Goal: Transaction & Acquisition: Purchase product/service

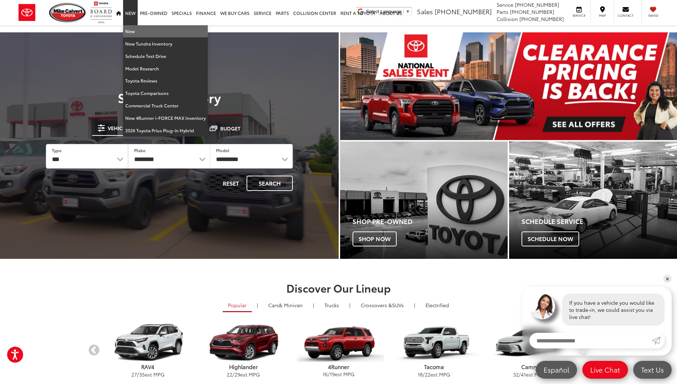
click at [127, 31] on link "New" at bounding box center [165, 31] width 85 height 12
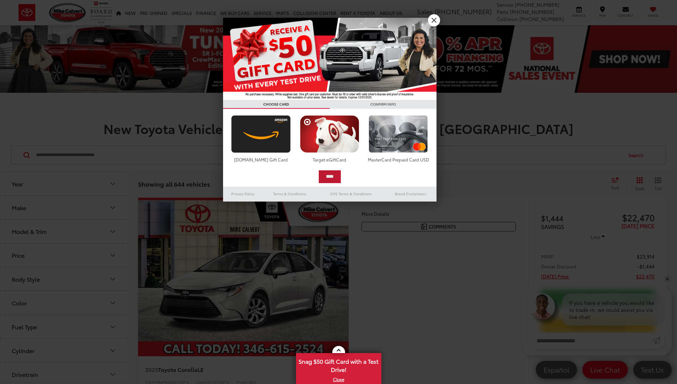
click at [333, 176] on input "****" at bounding box center [330, 176] width 22 height 13
click at [436, 19] on link "X" at bounding box center [434, 20] width 12 height 12
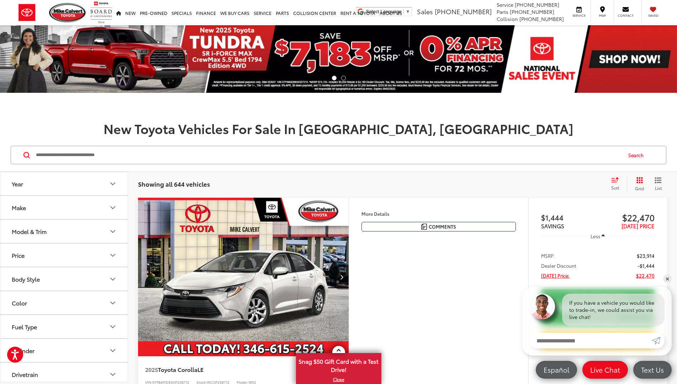
click at [39, 233] on div "Model & Trim" at bounding box center [29, 231] width 35 height 7
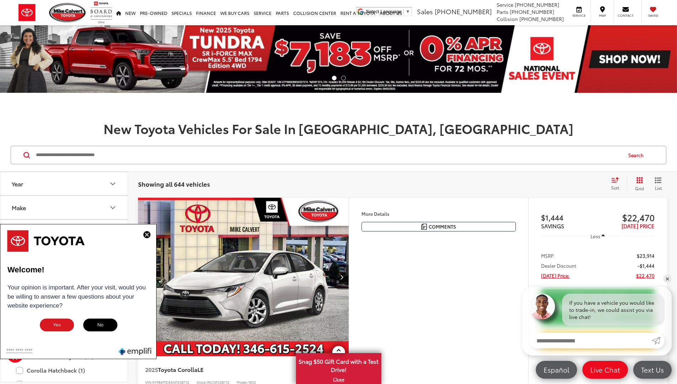
click at [152, 236] on button at bounding box center [146, 235] width 11 height 9
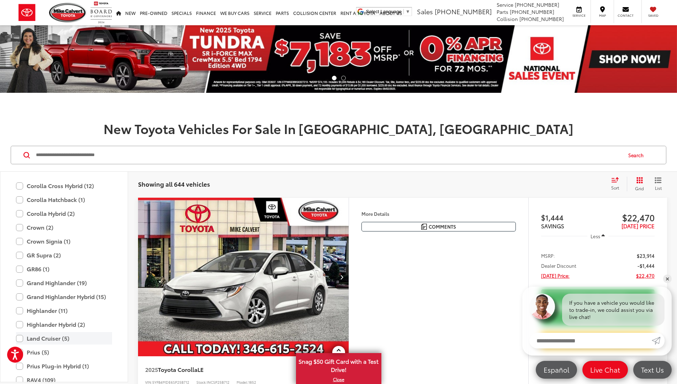
scroll to position [209, 0]
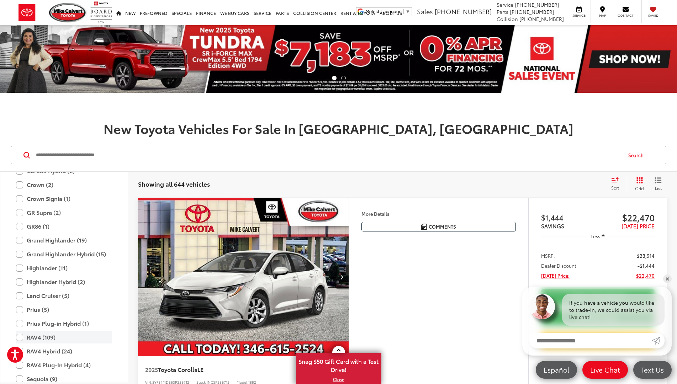
click at [20, 338] on label "RAV4 (109)" at bounding box center [64, 337] width 96 height 12
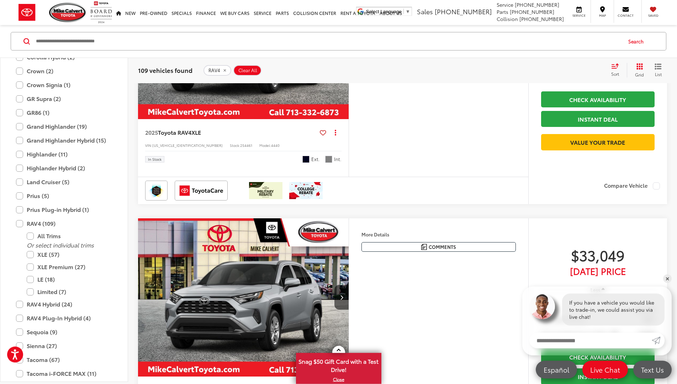
scroll to position [2721, 0]
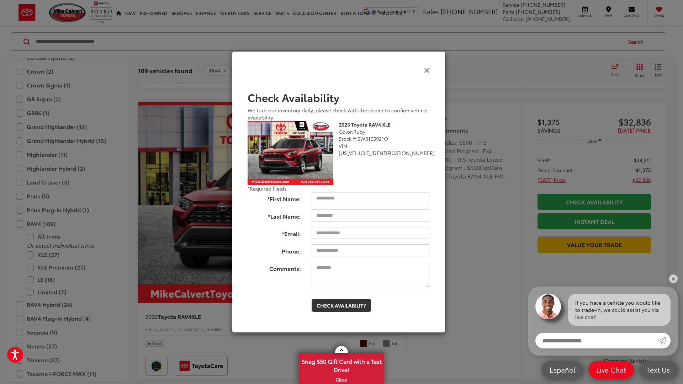
click at [429, 68] on icon "Close" at bounding box center [427, 69] width 6 height 7
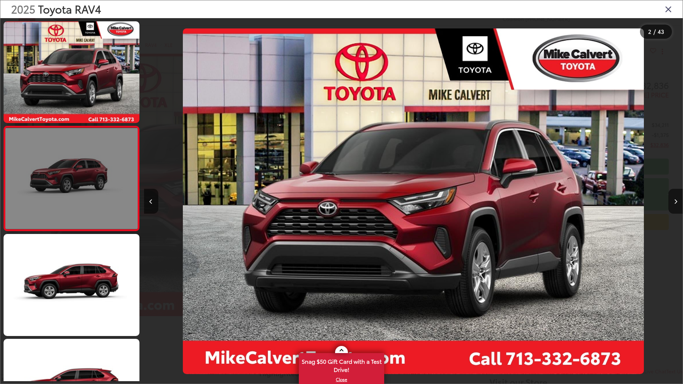
click at [56, 193] on link at bounding box center [72, 178] width 136 height 105
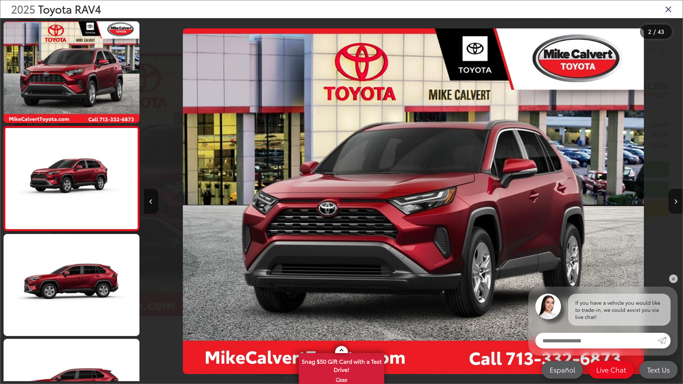
scroll to position [0, 539]
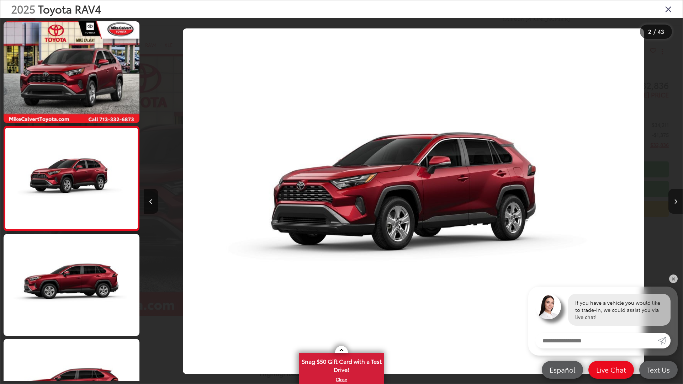
click at [668, 202] on button "Next image" at bounding box center [675, 201] width 14 height 25
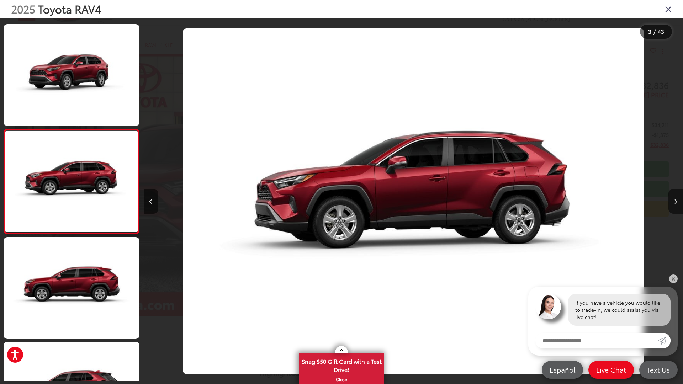
scroll to position [102, 0]
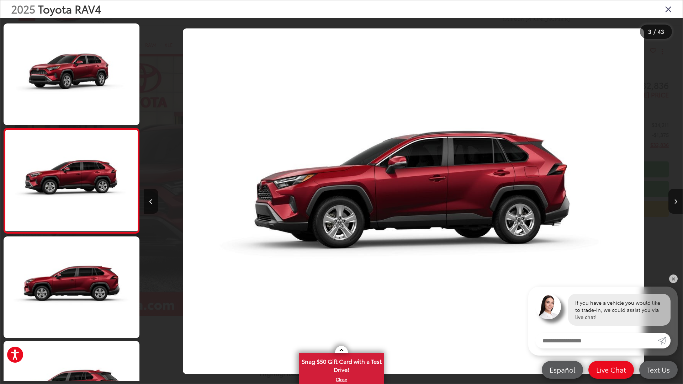
click at [668, 202] on div at bounding box center [615, 201] width 135 height 366
click at [682, 202] on button "Next image" at bounding box center [675, 201] width 14 height 25
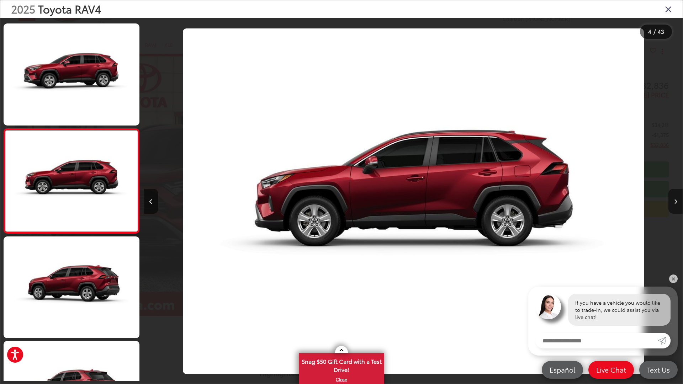
scroll to position [207, 0]
click at [682, 202] on button "Next image" at bounding box center [675, 201] width 14 height 25
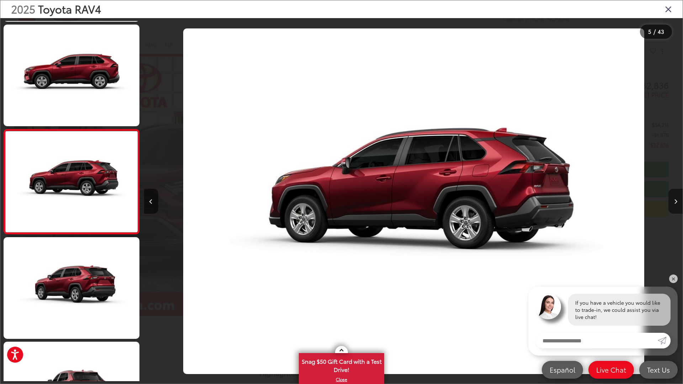
scroll to position [312, 0]
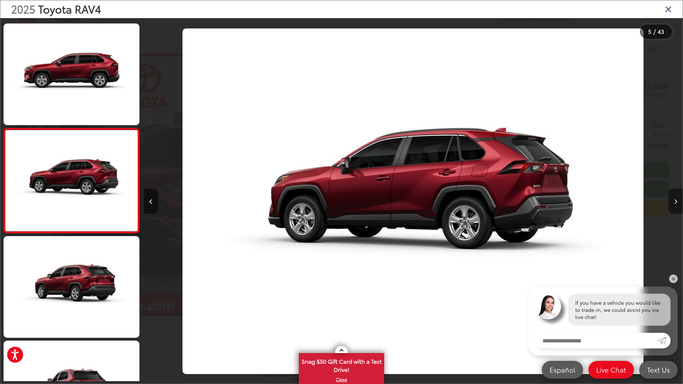
click at [682, 202] on button "Next image" at bounding box center [675, 201] width 14 height 25
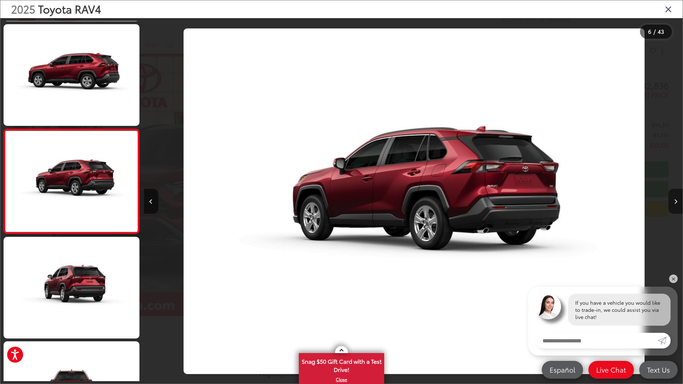
scroll to position [417, 0]
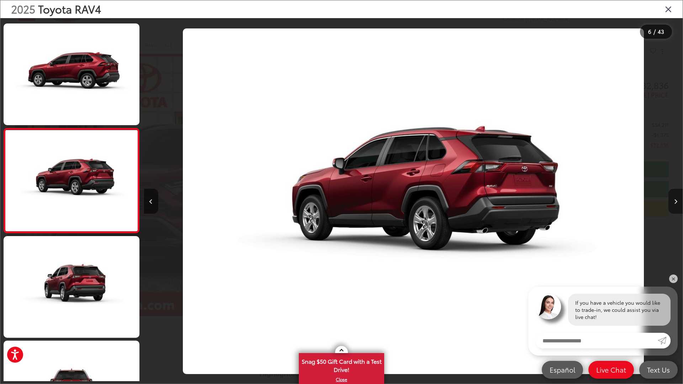
click at [682, 202] on button "Next image" at bounding box center [675, 201] width 14 height 25
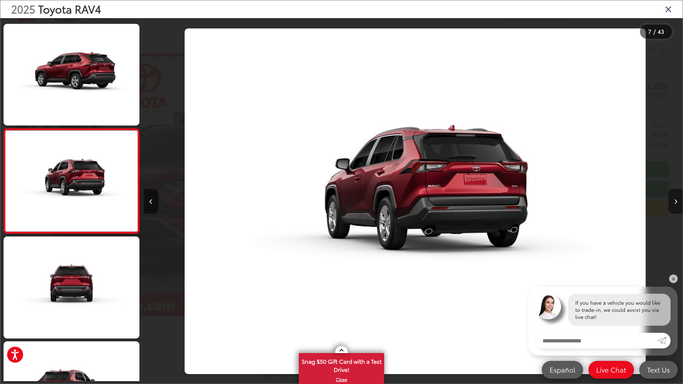
scroll to position [0, 0]
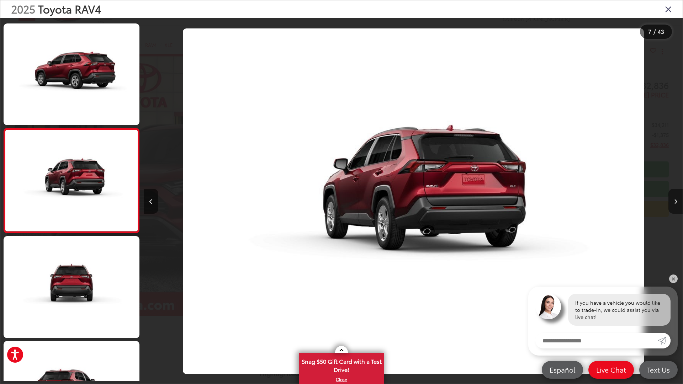
click at [682, 202] on button "Next image" at bounding box center [675, 201] width 14 height 25
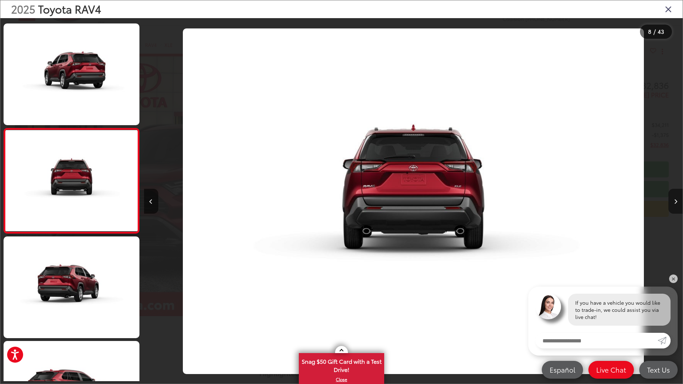
click at [682, 202] on button "Next image" at bounding box center [675, 201] width 14 height 25
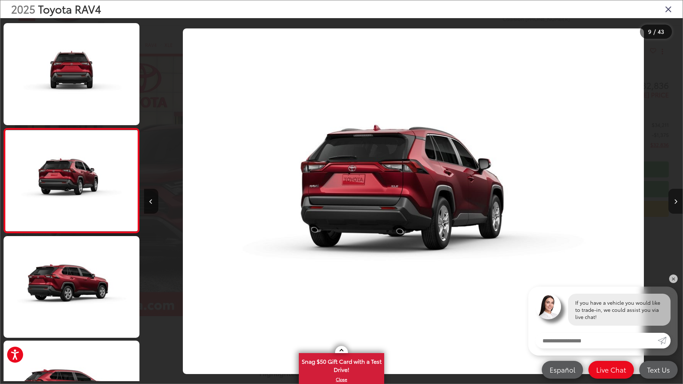
click at [682, 203] on button "Next image" at bounding box center [675, 201] width 14 height 25
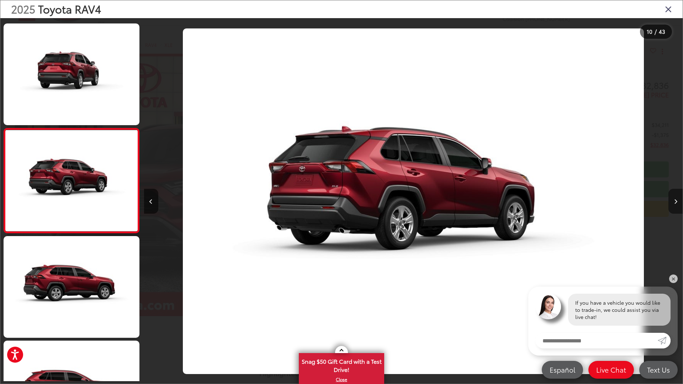
click at [682, 203] on button "Next image" at bounding box center [675, 201] width 14 height 25
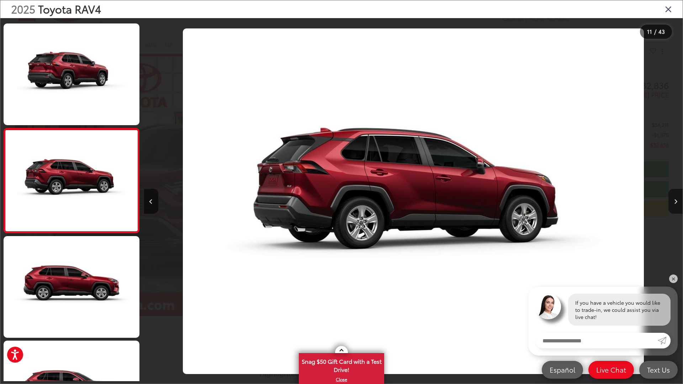
click at [682, 203] on button "Next image" at bounding box center [675, 201] width 14 height 25
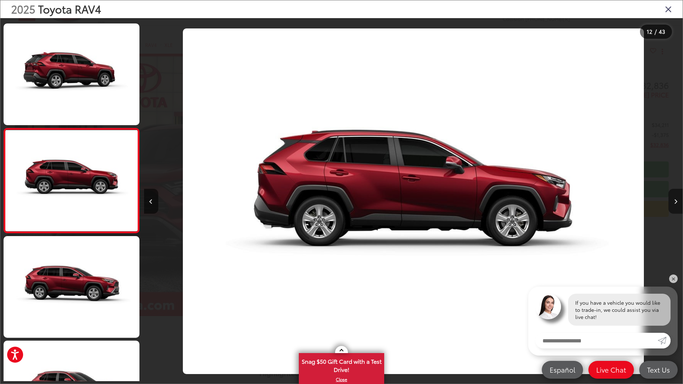
click at [682, 203] on button "Next image" at bounding box center [675, 201] width 14 height 25
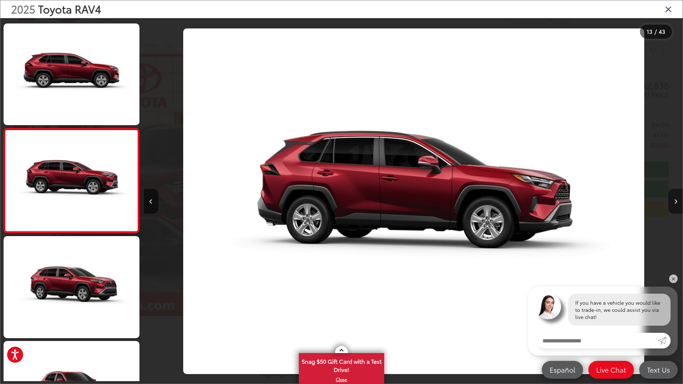
click at [682, 203] on button "Next image" at bounding box center [675, 201] width 14 height 25
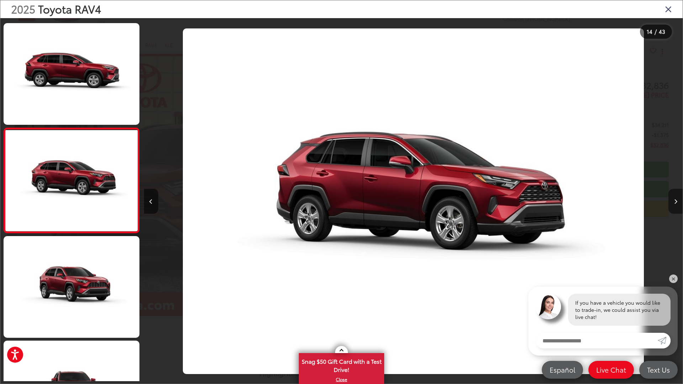
click at [682, 203] on button "Next image" at bounding box center [675, 201] width 14 height 25
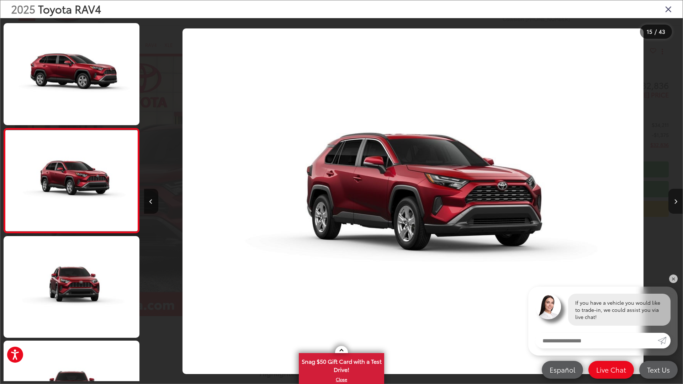
click at [682, 203] on button "Next image" at bounding box center [675, 201] width 14 height 25
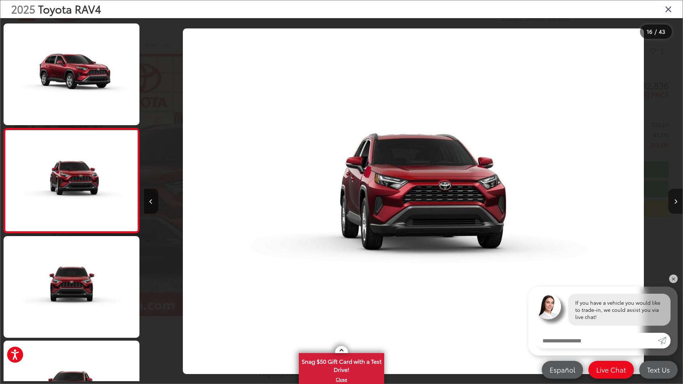
click at [682, 203] on button "Next image" at bounding box center [675, 201] width 14 height 25
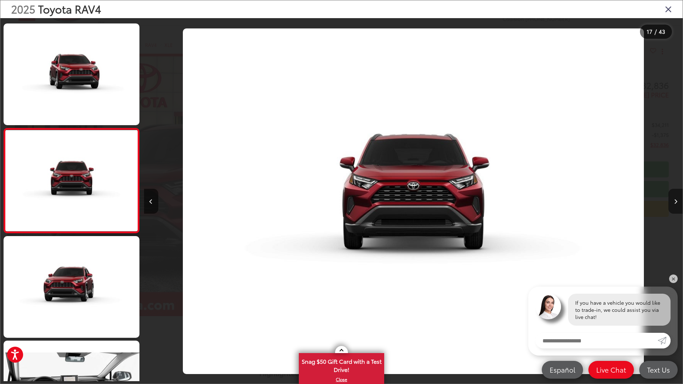
click at [682, 203] on button "Next image" at bounding box center [675, 201] width 14 height 25
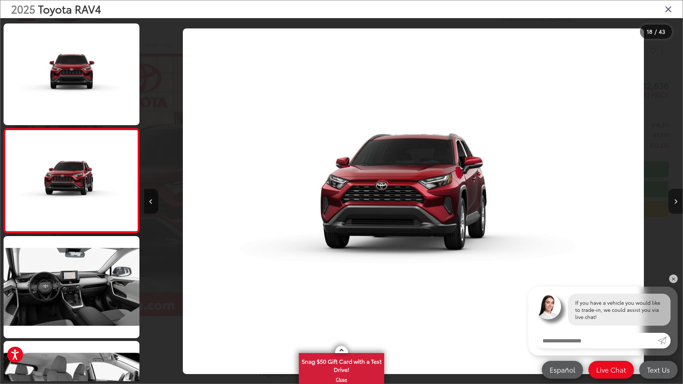
click at [682, 203] on button "Next image" at bounding box center [675, 201] width 14 height 25
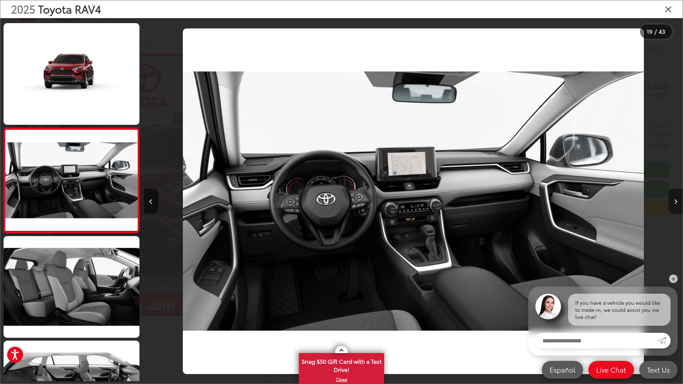
click at [678, 201] on button "Next image" at bounding box center [675, 201] width 14 height 25
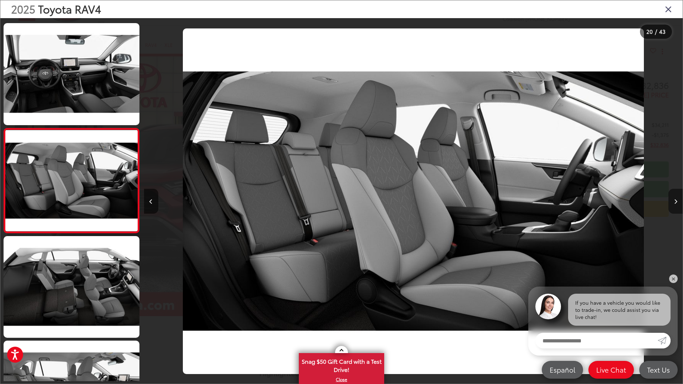
click at [678, 201] on button "Next image" at bounding box center [675, 201] width 14 height 25
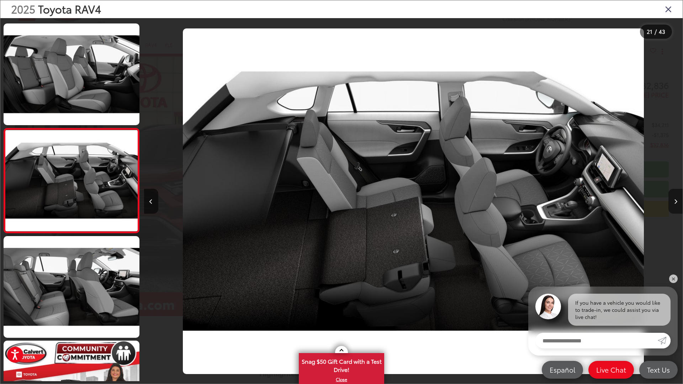
click at [678, 201] on button "Next image" at bounding box center [675, 201] width 14 height 25
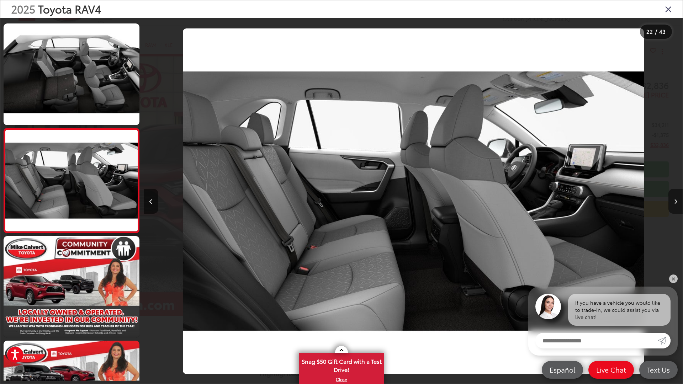
click at [678, 201] on button "Next image" at bounding box center [675, 201] width 14 height 25
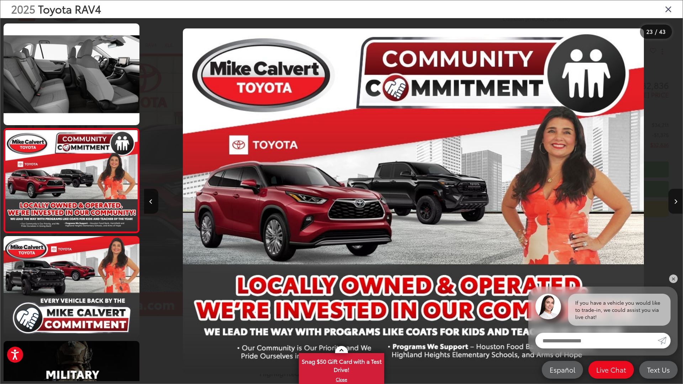
click at [676, 279] on link "✕" at bounding box center [673, 279] width 9 height 9
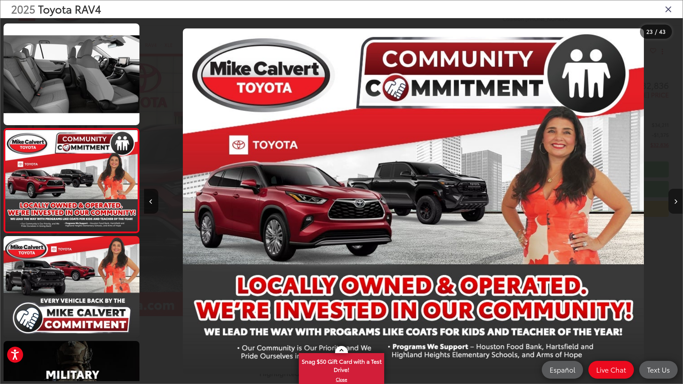
click at [676, 200] on icon "Next image" at bounding box center [675, 201] width 3 height 5
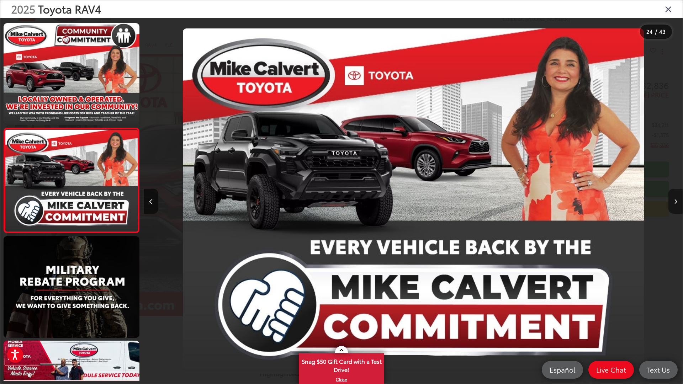
click at [676, 200] on icon "Next image" at bounding box center [675, 201] width 3 height 5
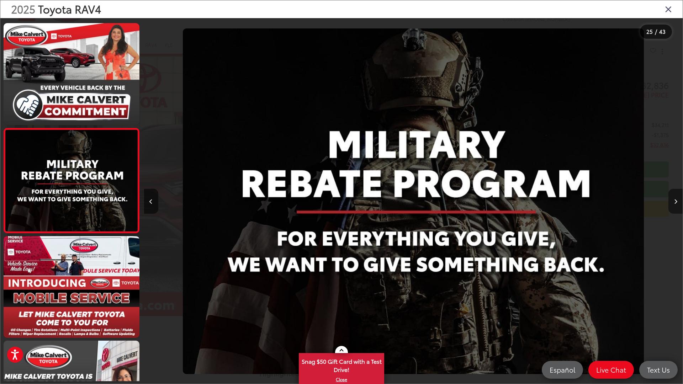
click at [676, 200] on icon "Next image" at bounding box center [675, 201] width 3 height 5
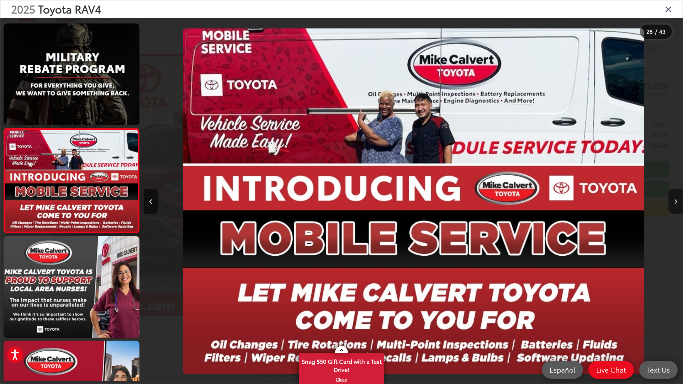
click at [676, 200] on icon "Next image" at bounding box center [675, 201] width 3 height 5
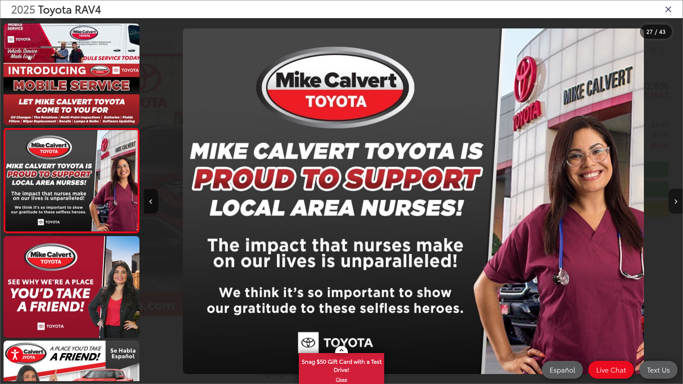
click at [676, 200] on icon "Next image" at bounding box center [675, 201] width 3 height 5
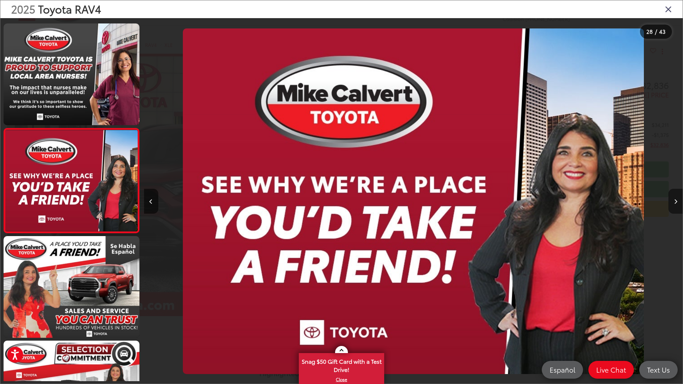
click at [676, 200] on icon "Next image" at bounding box center [675, 201] width 3 height 5
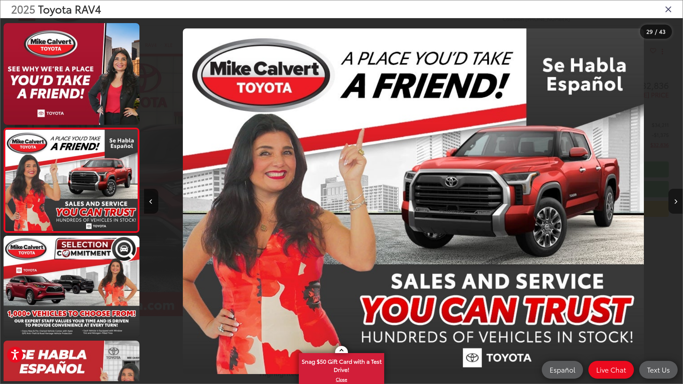
click at [676, 200] on icon "Next image" at bounding box center [675, 201] width 3 height 5
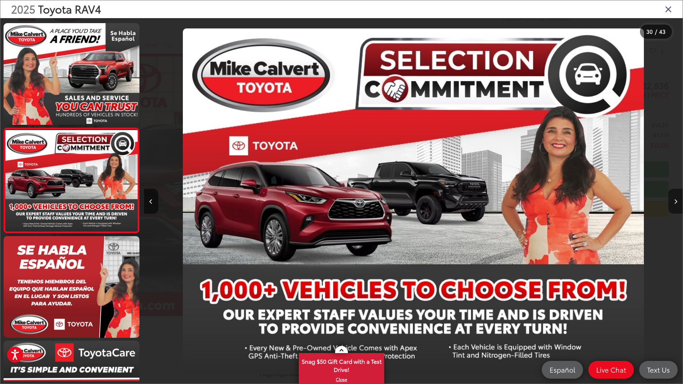
click at [676, 200] on icon "Next image" at bounding box center [675, 201] width 3 height 5
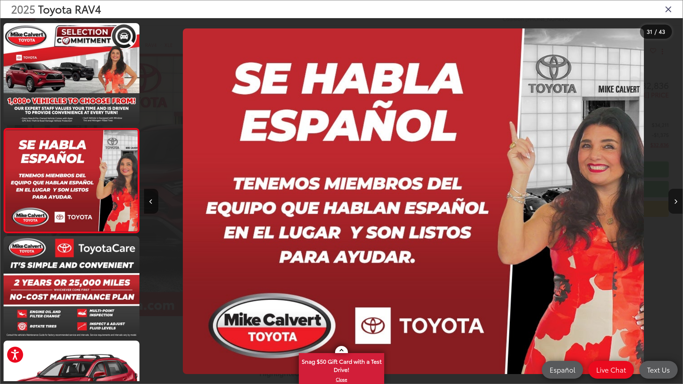
click at [676, 200] on icon "Next image" at bounding box center [675, 201] width 3 height 5
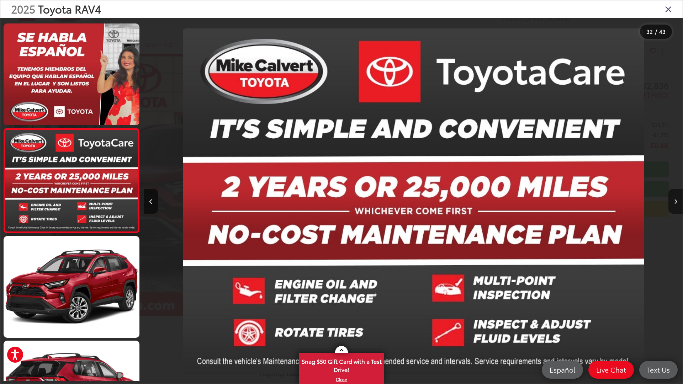
click at [676, 200] on icon "Next image" at bounding box center [675, 201] width 3 height 5
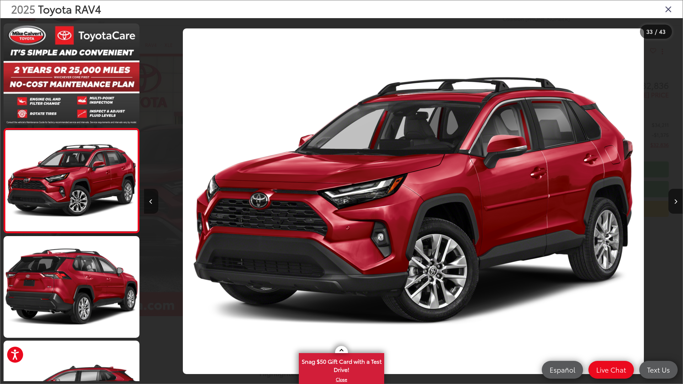
click at [152, 203] on icon "Previous image" at bounding box center [150, 201] width 3 height 5
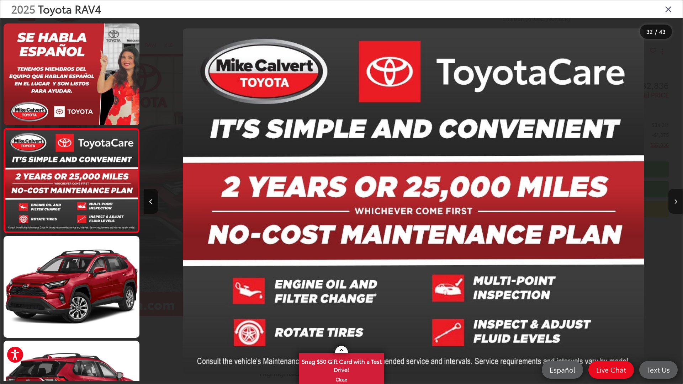
click at [676, 204] on button "Next image" at bounding box center [675, 201] width 14 height 25
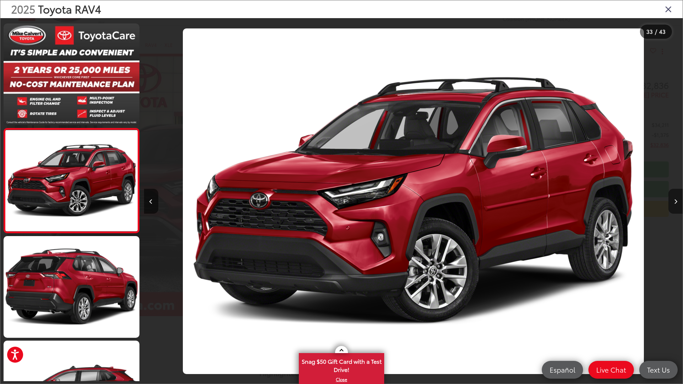
click at [676, 203] on icon "Next image" at bounding box center [675, 201] width 3 height 5
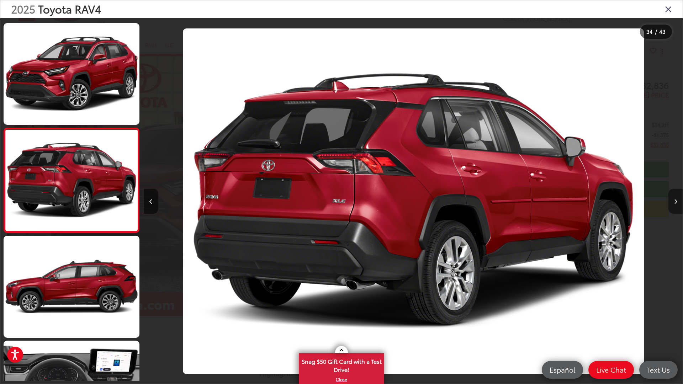
click at [676, 203] on icon "Next image" at bounding box center [675, 201] width 3 height 5
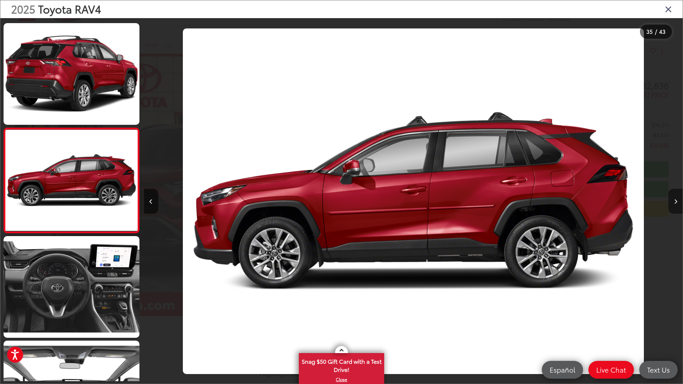
click at [676, 203] on icon "Next image" at bounding box center [675, 201] width 3 height 5
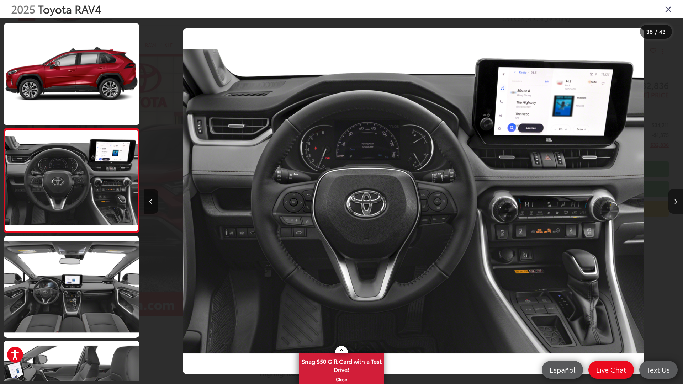
click at [676, 203] on icon "Next image" at bounding box center [675, 201] width 3 height 5
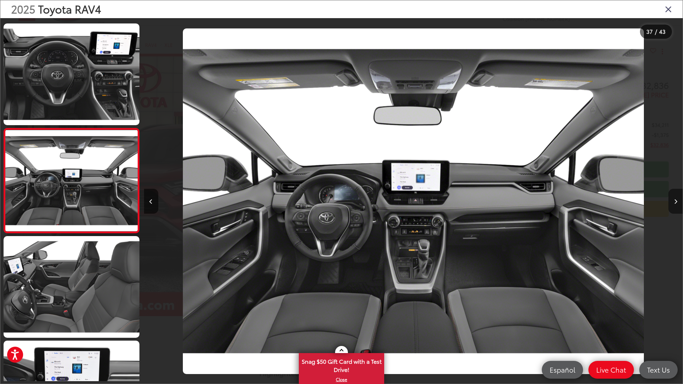
click at [676, 203] on icon "Next image" at bounding box center [675, 201] width 3 height 5
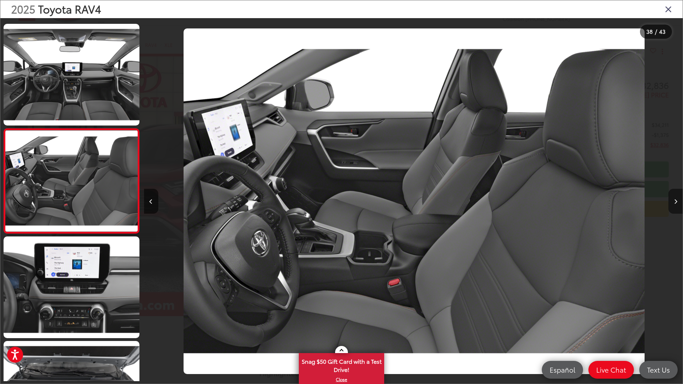
click at [676, 203] on icon "Next image" at bounding box center [675, 201] width 3 height 5
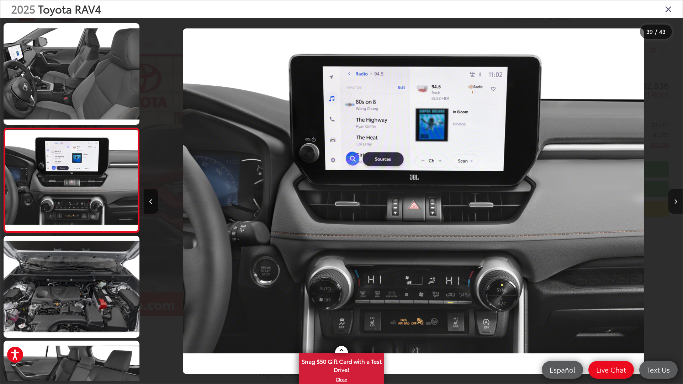
click at [676, 203] on icon "Next image" at bounding box center [675, 201] width 3 height 5
